Goal: Find specific page/section: Find specific page/section

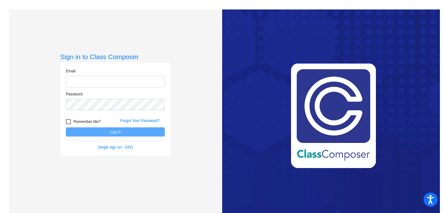
type input "[EMAIL_ADDRESS][DOMAIN_NAME]"
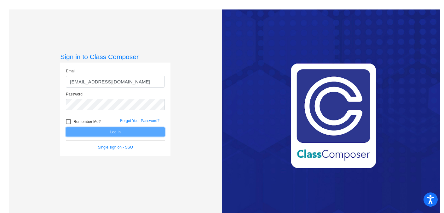
click at [113, 130] on button "Log In" at bounding box center [115, 131] width 99 height 9
click at [112, 130] on button "Log In" at bounding box center [115, 131] width 99 height 9
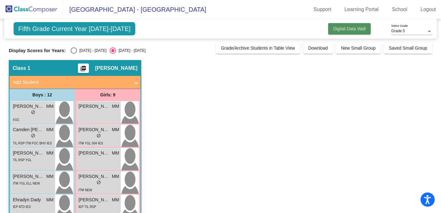
click at [357, 27] on span "Digital Data Wall" at bounding box center [349, 28] width 32 height 5
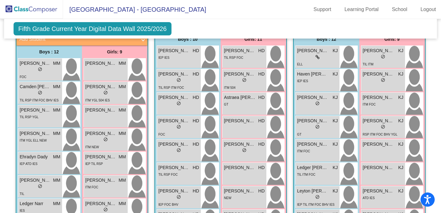
scroll to position [244, 0]
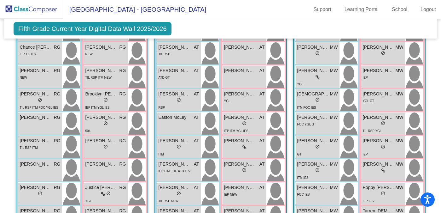
scroll to position [547, 0]
